Goal: Find specific page/section: Find specific page/section

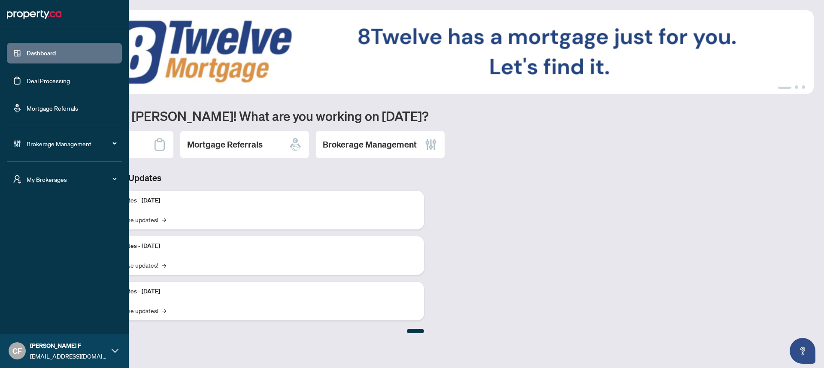
click at [59, 179] on span "My Brokerages" at bounding box center [71, 179] width 89 height 9
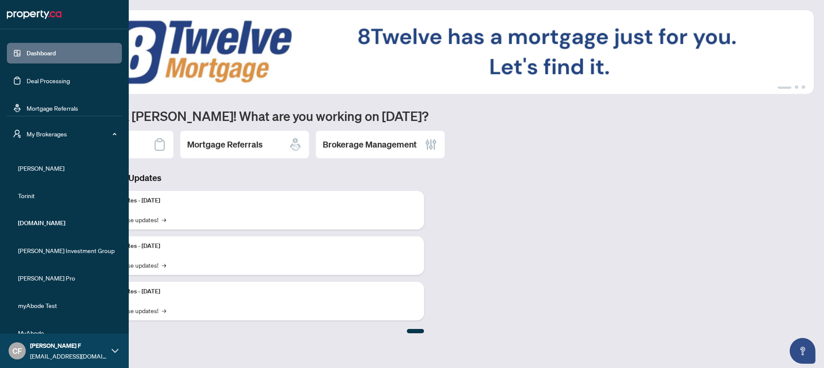
click at [25, 166] on span "[PERSON_NAME]" at bounding box center [67, 167] width 98 height 9
